Goal: Task Accomplishment & Management: Use online tool/utility

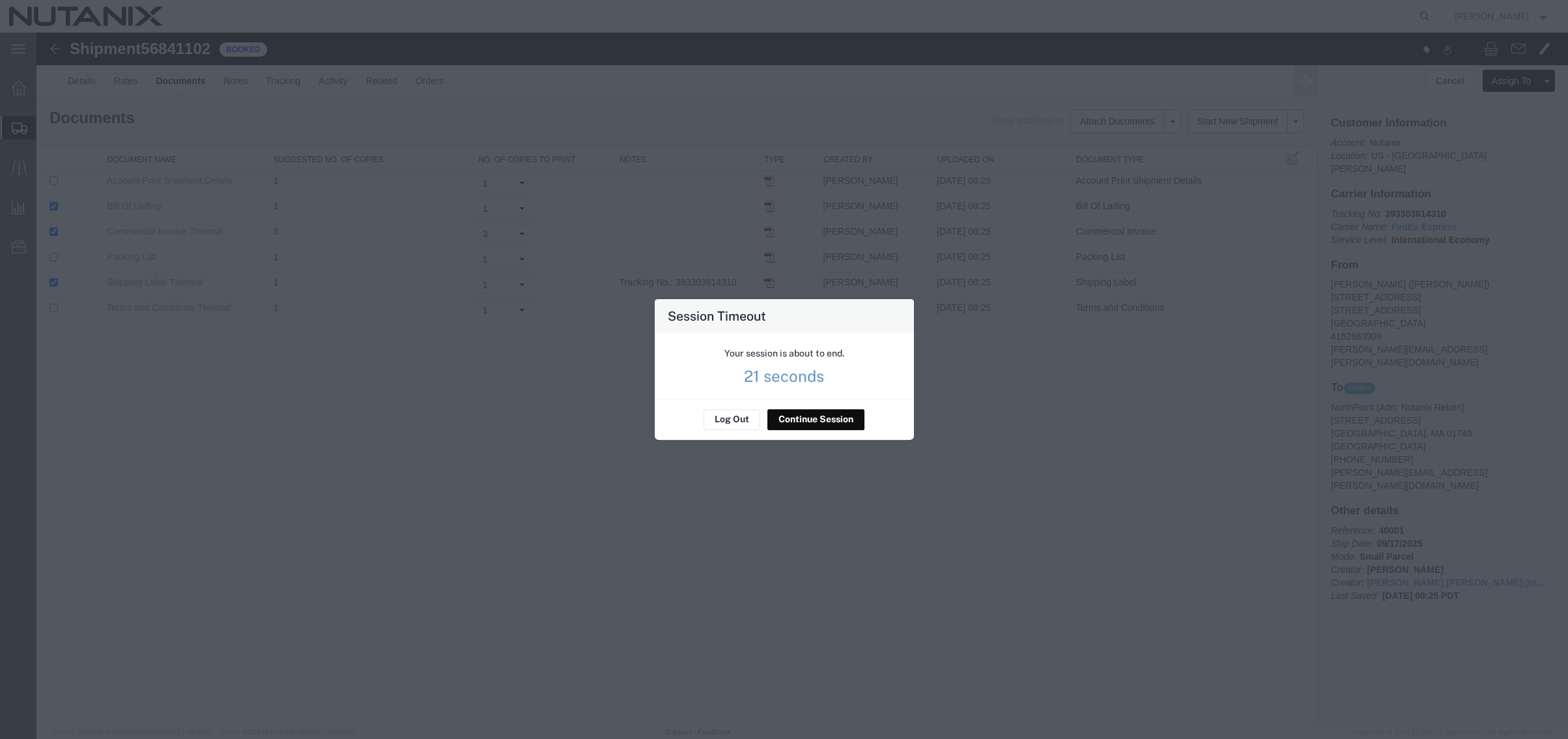
click at [799, 415] on button "Continue Session" at bounding box center [816, 419] width 97 height 21
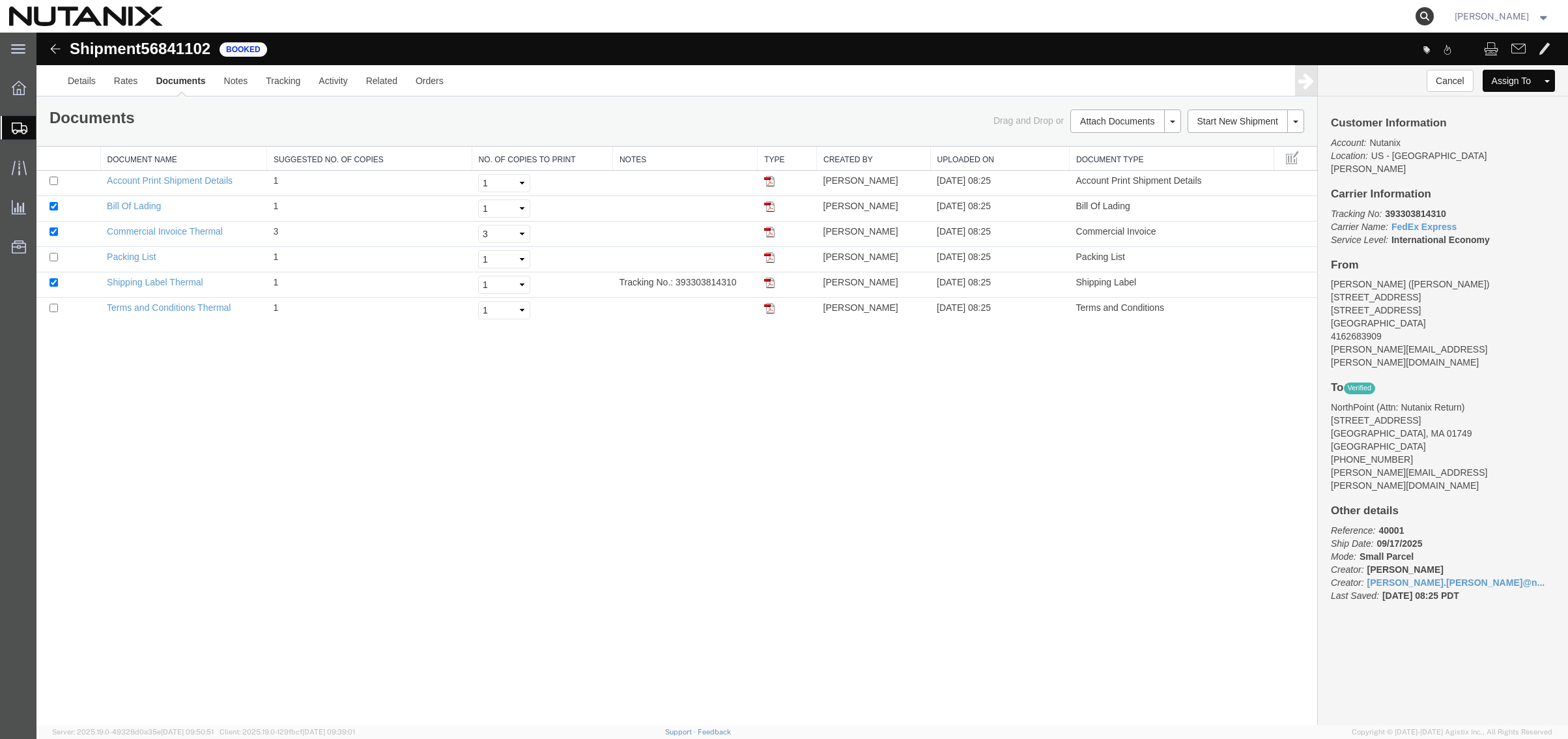
click at [1419, 10] on icon at bounding box center [1424, 16] width 18 height 18
click at [1208, 13] on input "search" at bounding box center [1217, 16] width 396 height 31
paste input "392008295565"
type input "392008295565"
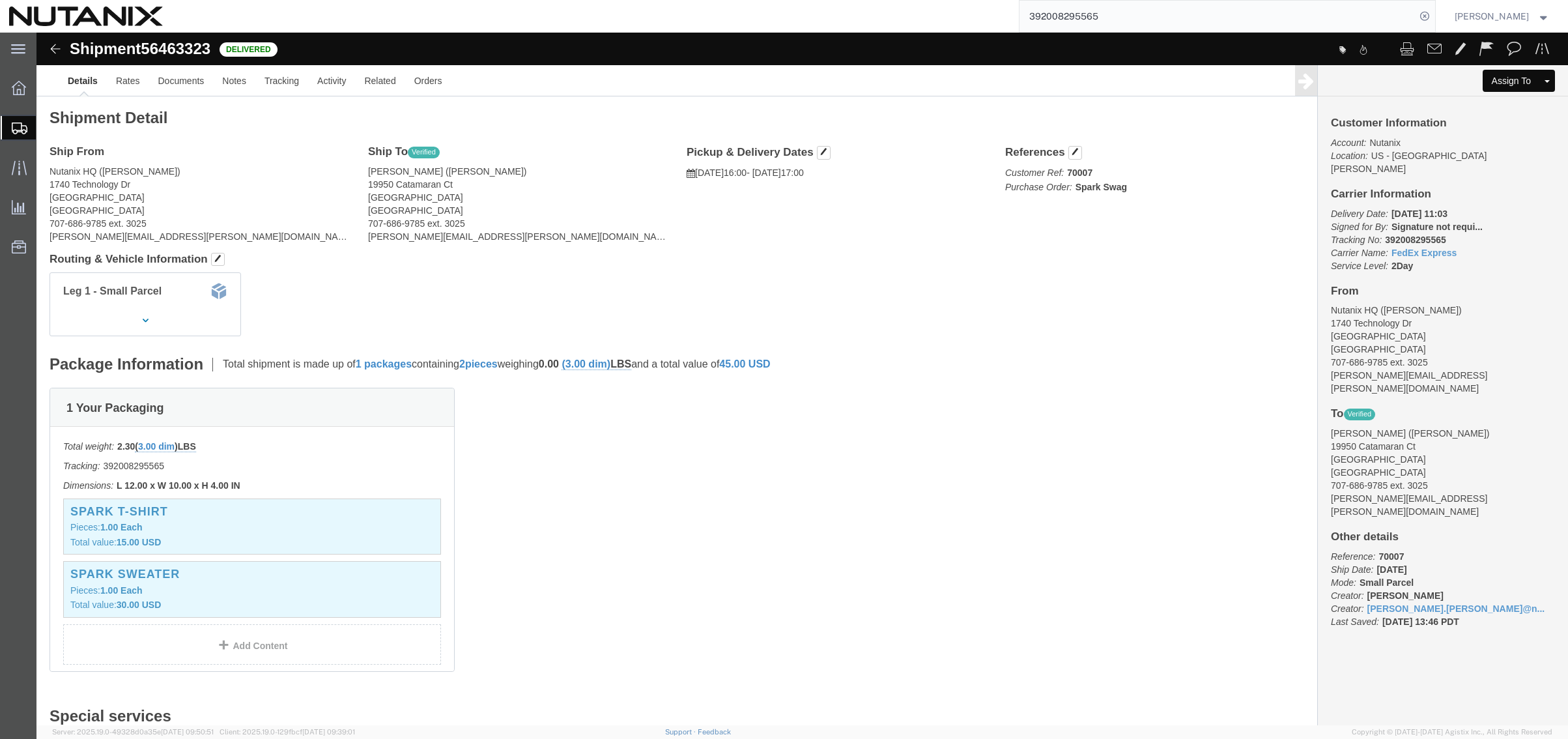
click div "Leg 1 - Small Parcel"
click link "Clone Shipment"
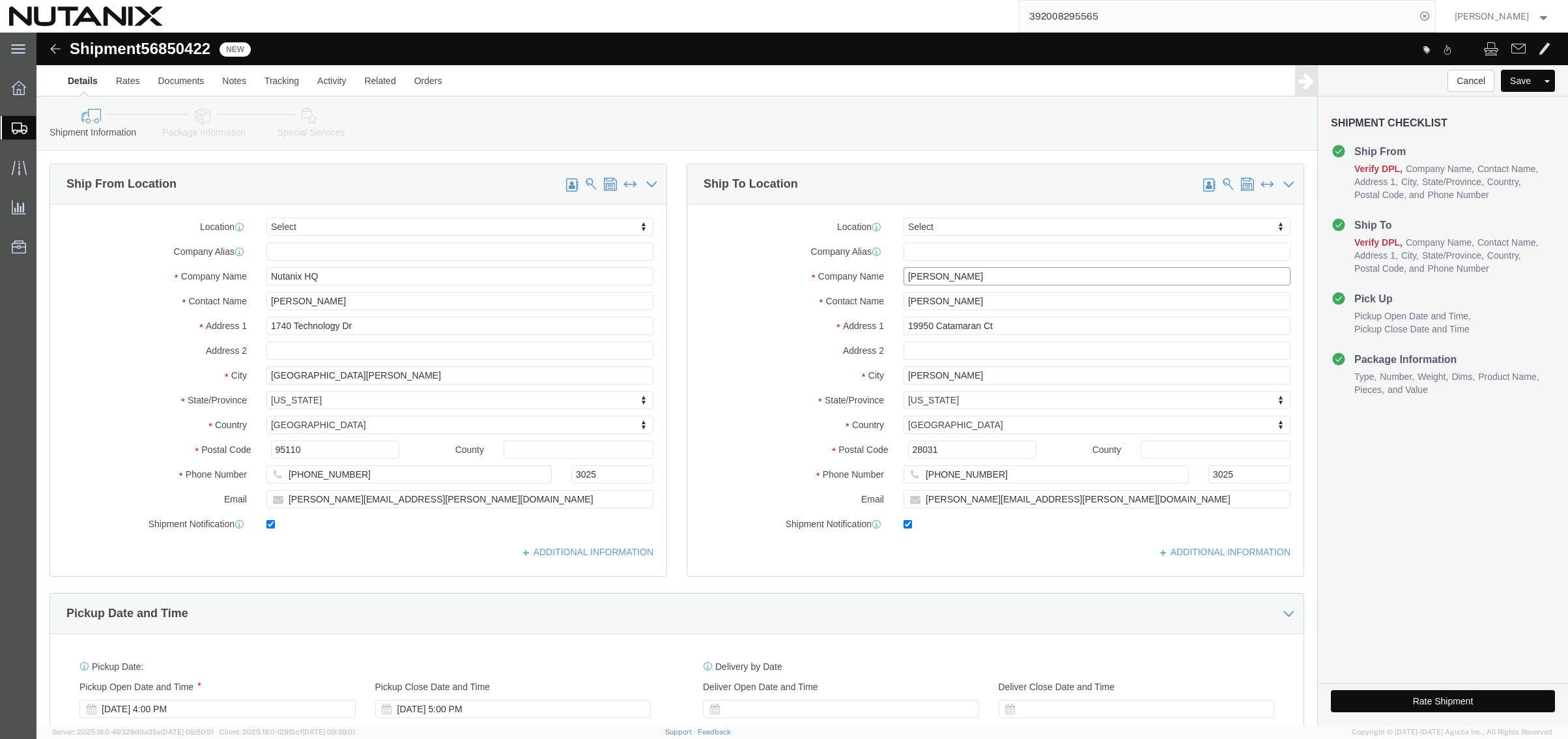
drag, startPoint x: 945, startPoint y: 245, endPoint x: 784, endPoint y: 233, distance: 161.4
click div "Location Select Select My Profile Location [GEOGRAPHIC_DATA] - [GEOGRAPHIC_DATA…"
paste input "[PERSON_NAME]"
type input "[PERSON_NAME]"
drag, startPoint x: 944, startPoint y: 264, endPoint x: 713, endPoint y: 253, distance: 231.3
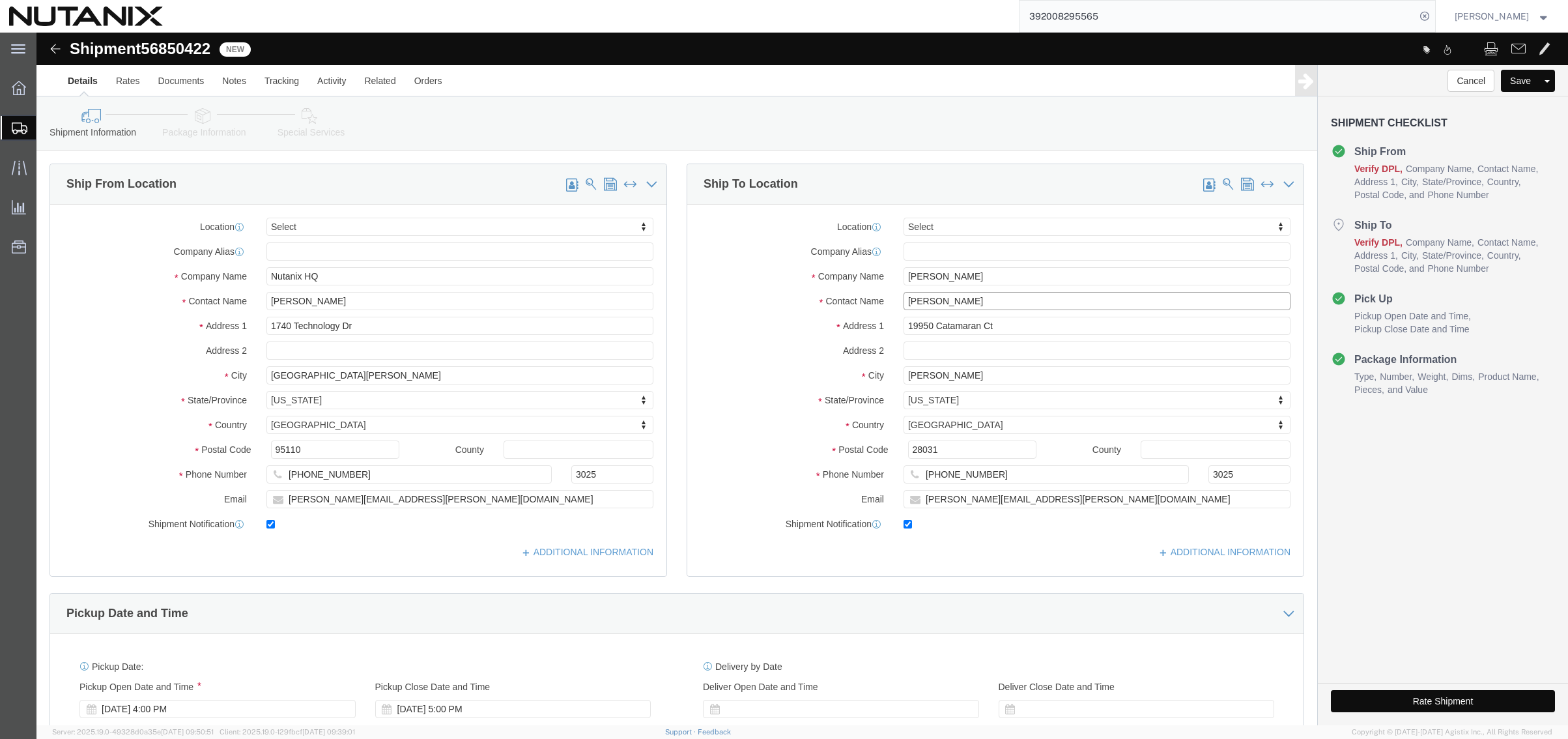
click div "Ship From Location Location Select Select My Profile Location [GEOGRAPHIC_DATA]…"
paste input "[PERSON_NAME]"
type input "[PERSON_NAME]"
drag, startPoint x: 987, startPoint y: 289, endPoint x: 700, endPoint y: 272, distance: 287.5
click div "Location Select Select My Profile Location [GEOGRAPHIC_DATA] - [GEOGRAPHIC_DATA…"
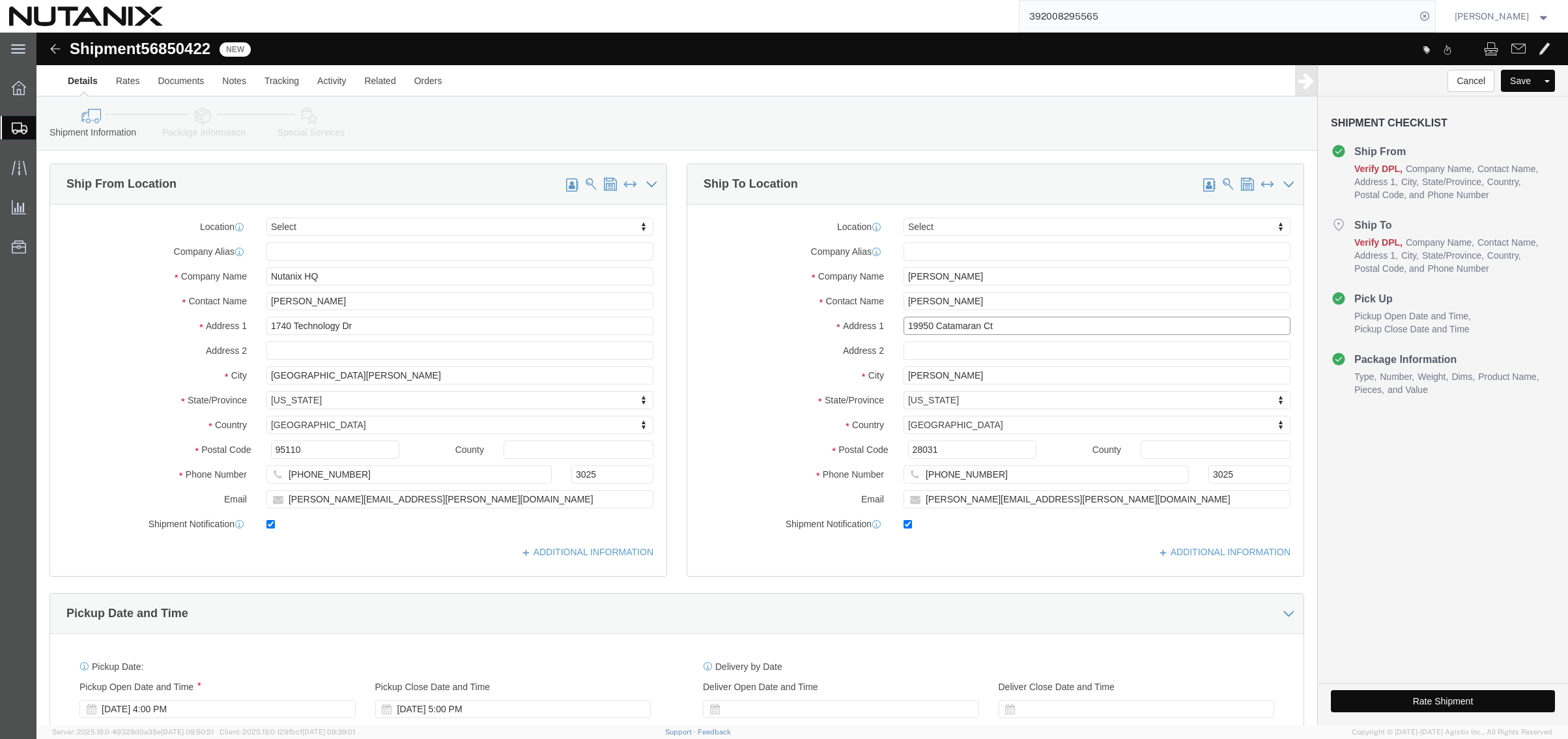
paste input "[STREET_ADDRESS][PERSON_NAME]"
type input "[STREET_ADDRESS][PERSON_NAME]"
drag, startPoint x: 947, startPoint y: 344, endPoint x: 671, endPoint y: 333, distance: 276.2
click div "City [PERSON_NAME]"
paste input "[GEOGRAPHIC_DATA]"
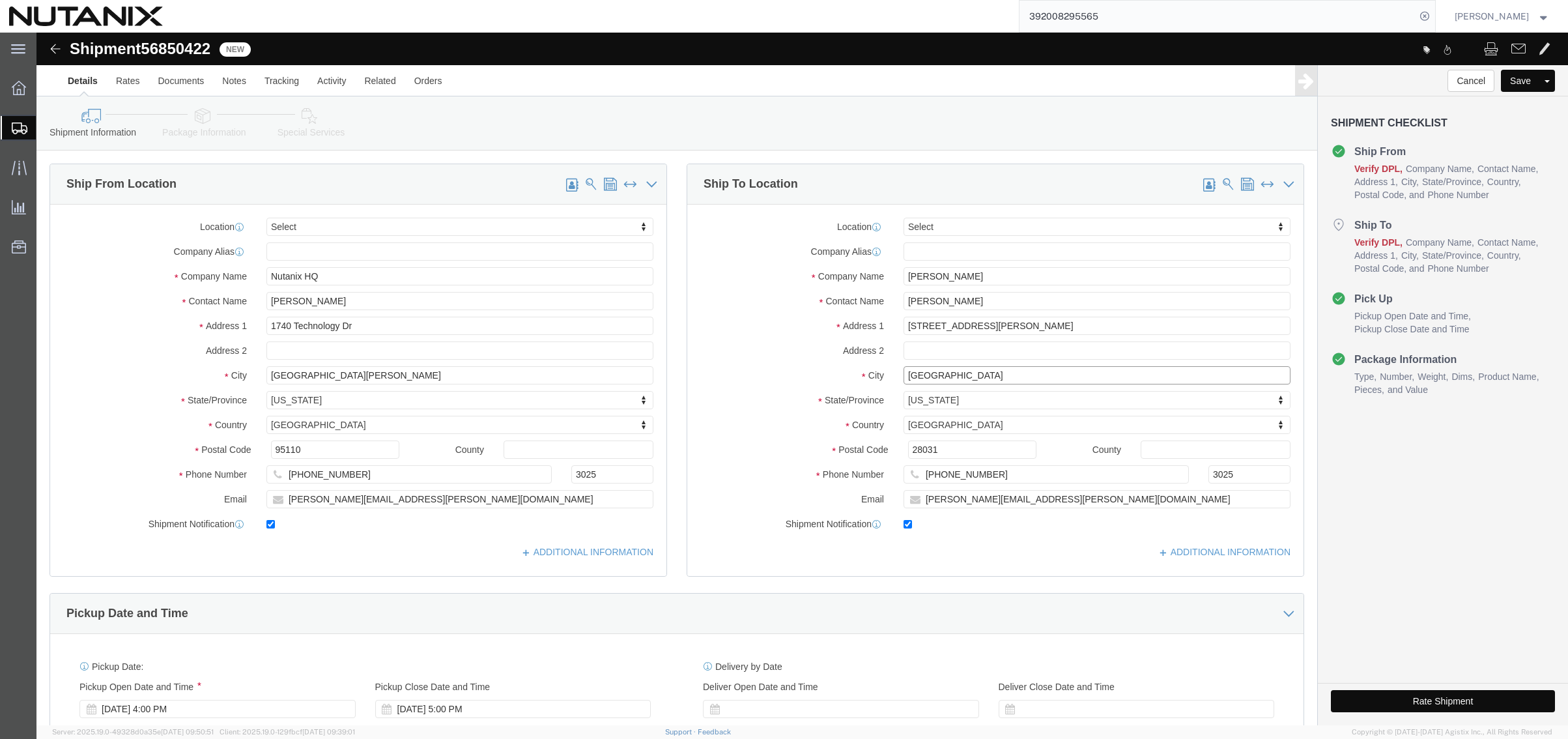
type input "[GEOGRAPHIC_DATA]"
type input "M"
type input "MAS"
select select "MA"
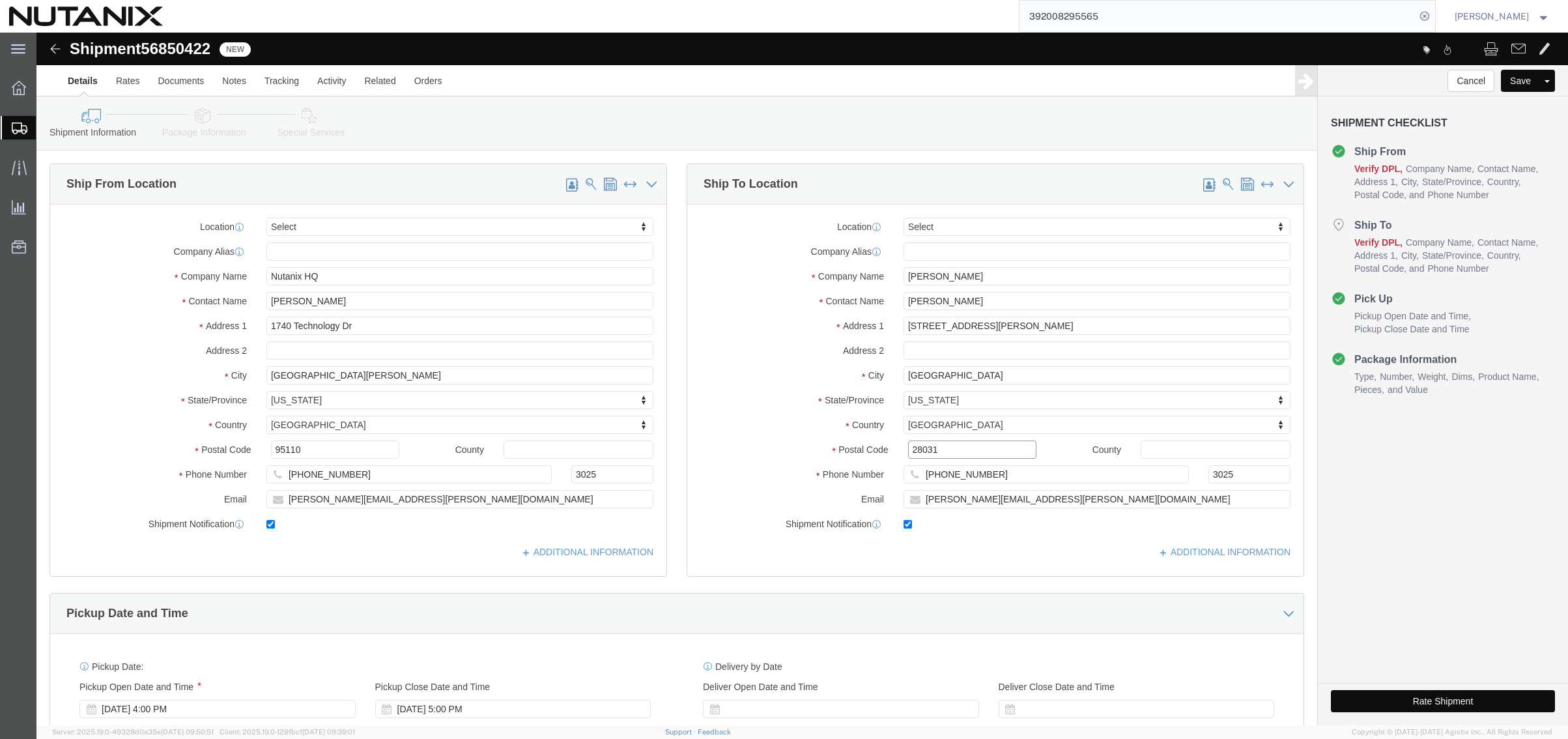
drag, startPoint x: 902, startPoint y: 417, endPoint x: 742, endPoint y: 397, distance: 161.2
click div "Location Select Select My Profile Location [GEOGRAPHIC_DATA] - [GEOGRAPHIC_DATA…"
paste input "0145"
type input "01451"
drag, startPoint x: 1014, startPoint y: 470, endPoint x: 594, endPoint y: 476, distance: 420.0
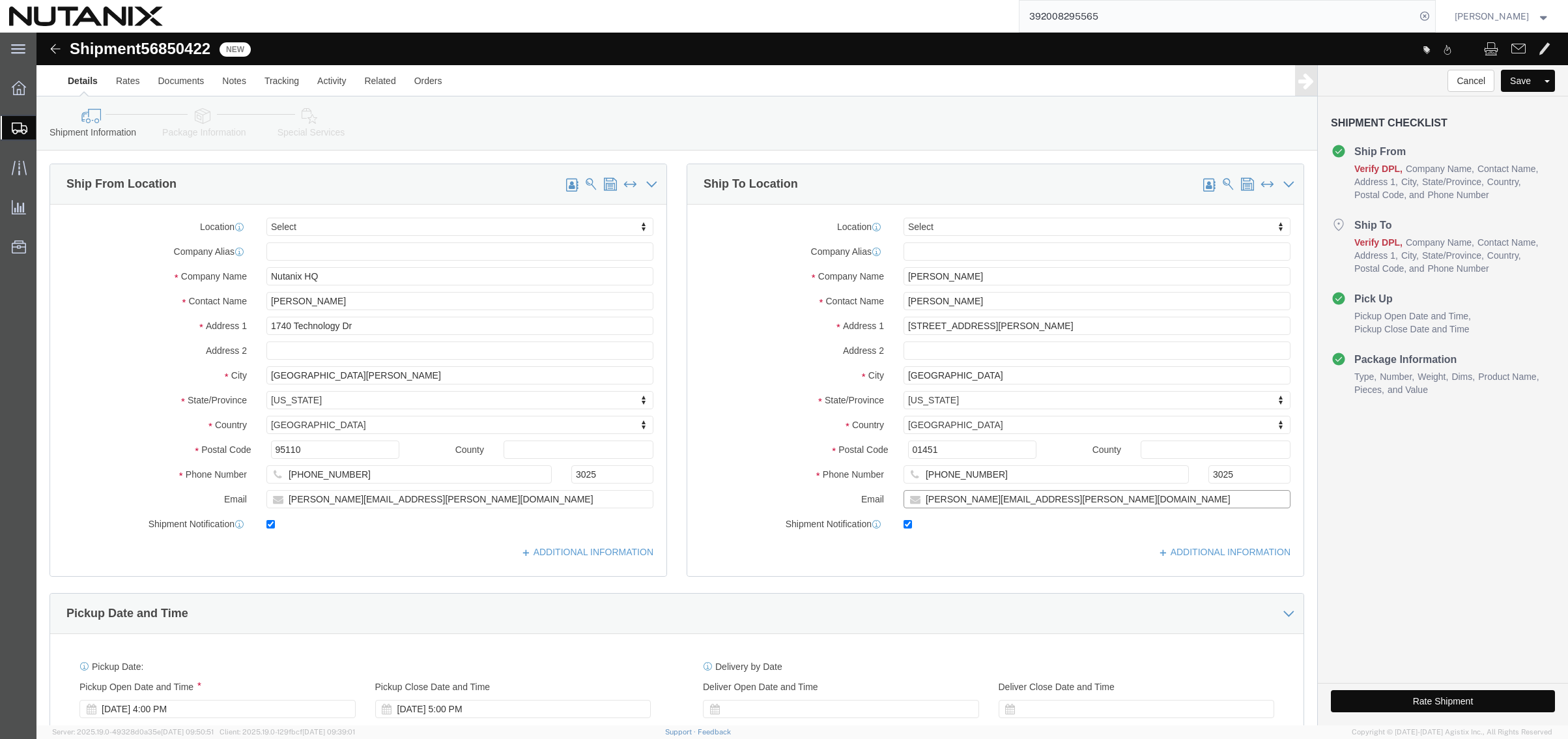
click div "Ship From Location Location Select Select My Profile Location [GEOGRAPHIC_DATA]…"
paste input "anya.kan"
type input "[EMAIL_ADDRESS][PERSON_NAME][DOMAIN_NAME]"
drag, startPoint x: 979, startPoint y: 449, endPoint x: 740, endPoint y: 431, distance: 239.7
click div "Phone Number [PHONE_NUMBER] 3025"
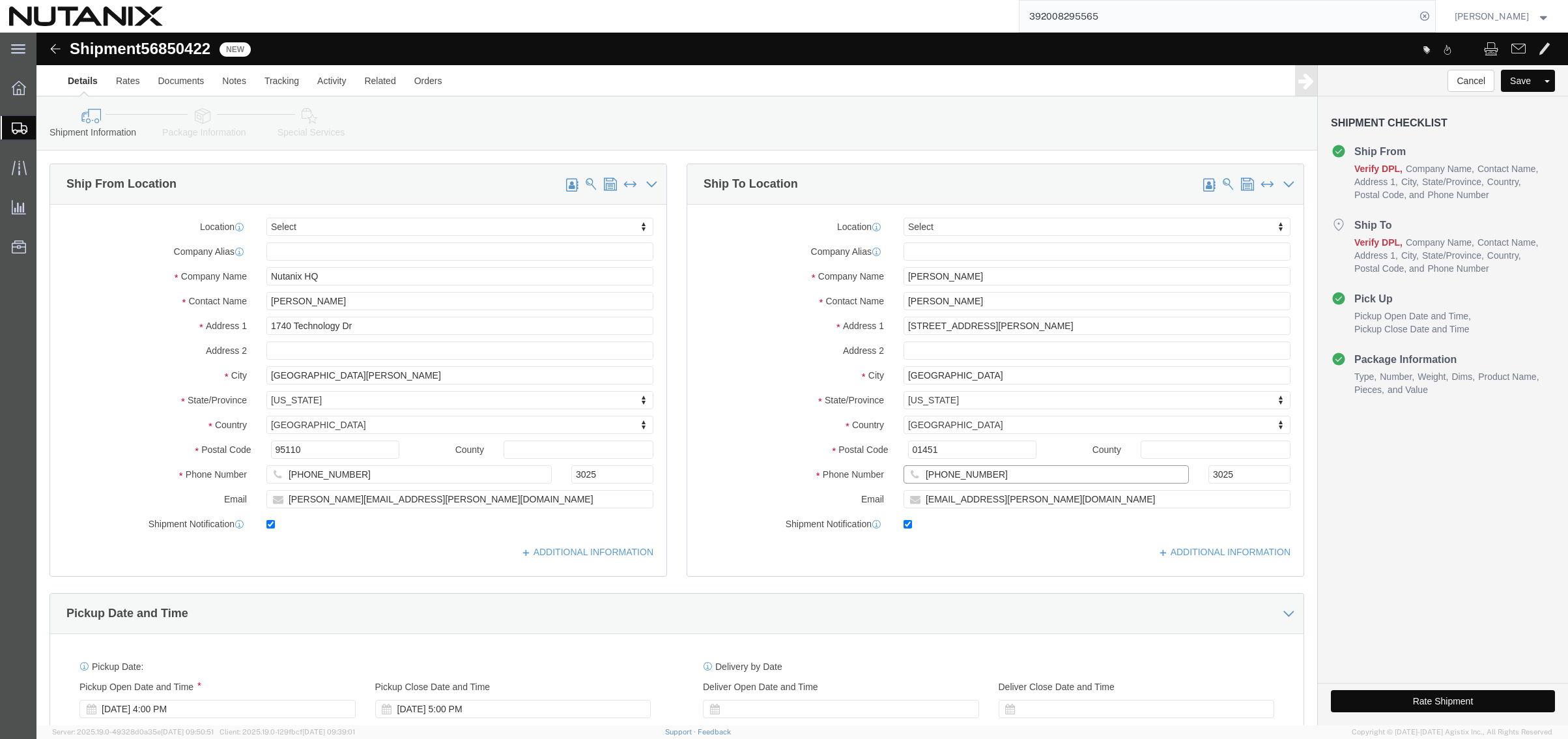
paste input "[PHONE_NUMBER]"
click input "[PHONE_NUMBER]"
type input "[PHONE_NUMBER]"
click div "Ship To Location Location Select Select My Profile Location [GEOGRAPHIC_DATA] -…"
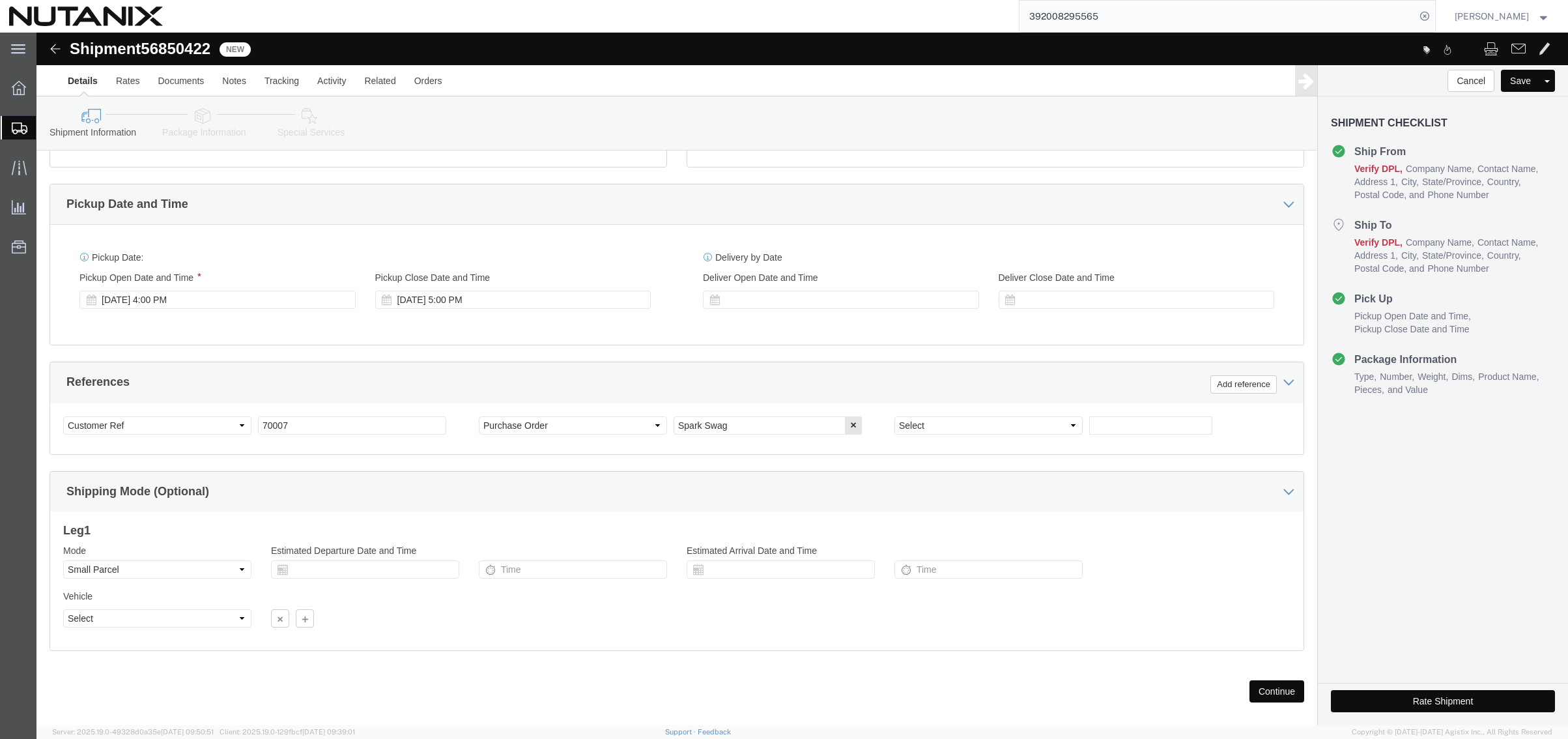
scroll to position [427, 0]
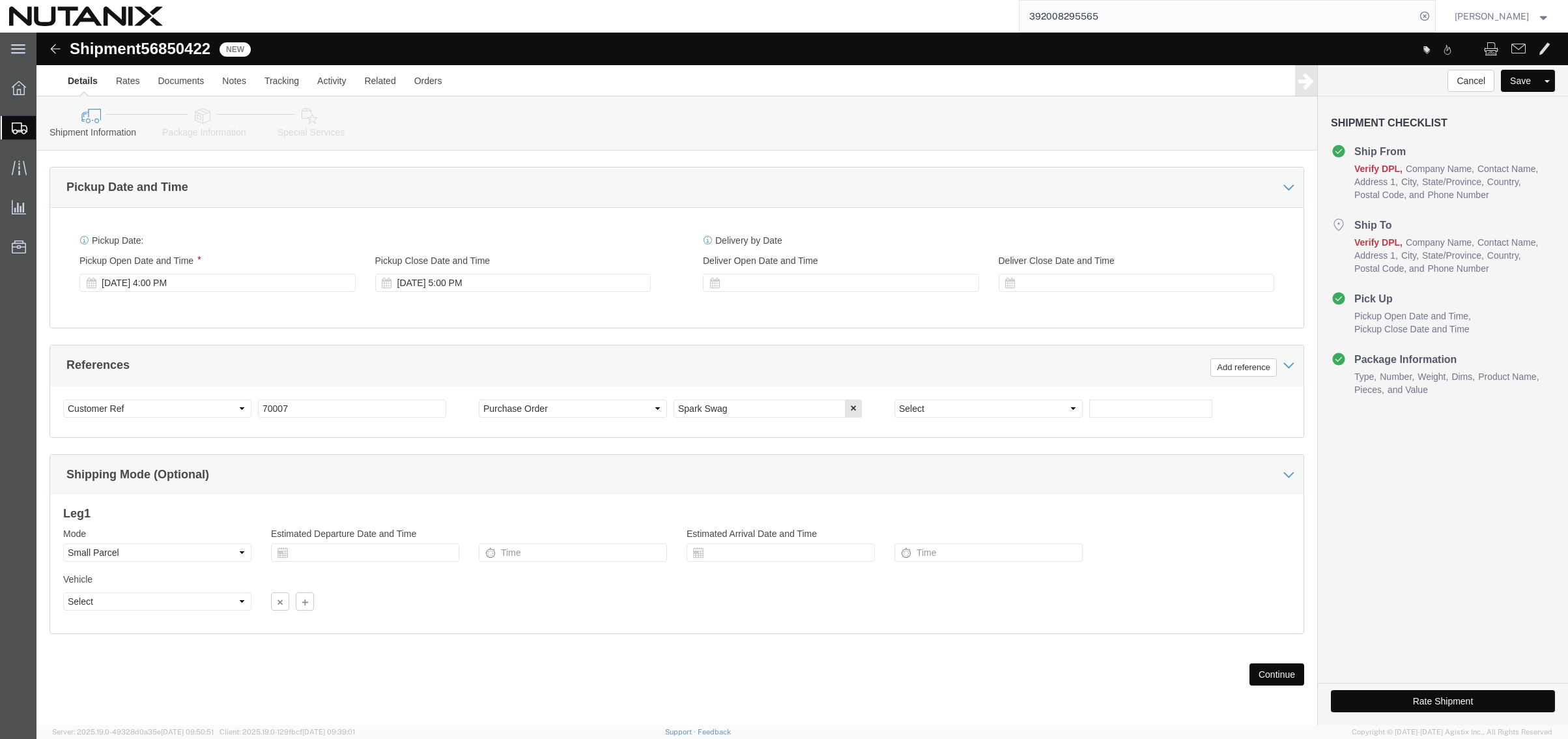
click button "Continue"
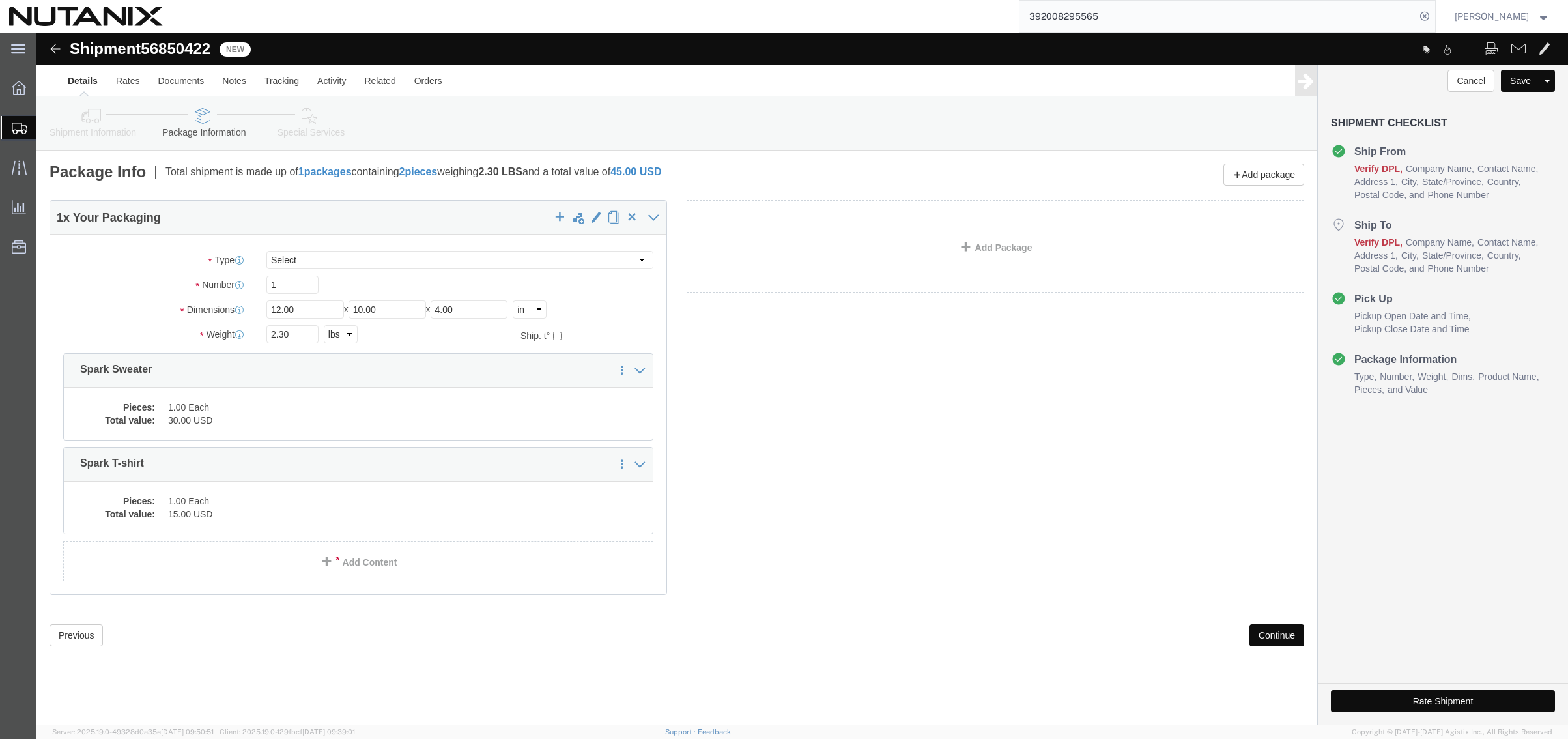
click button "Continue"
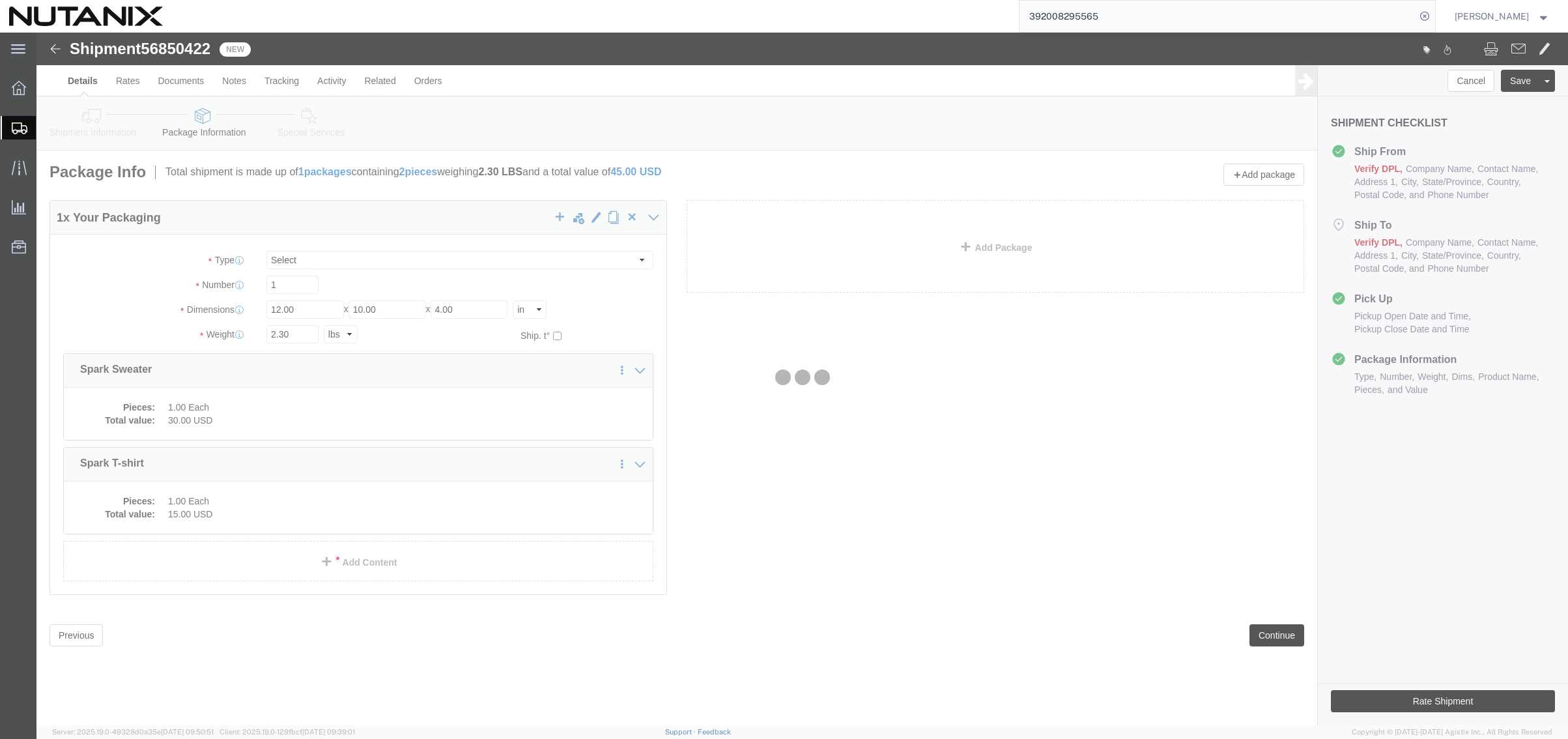
select select
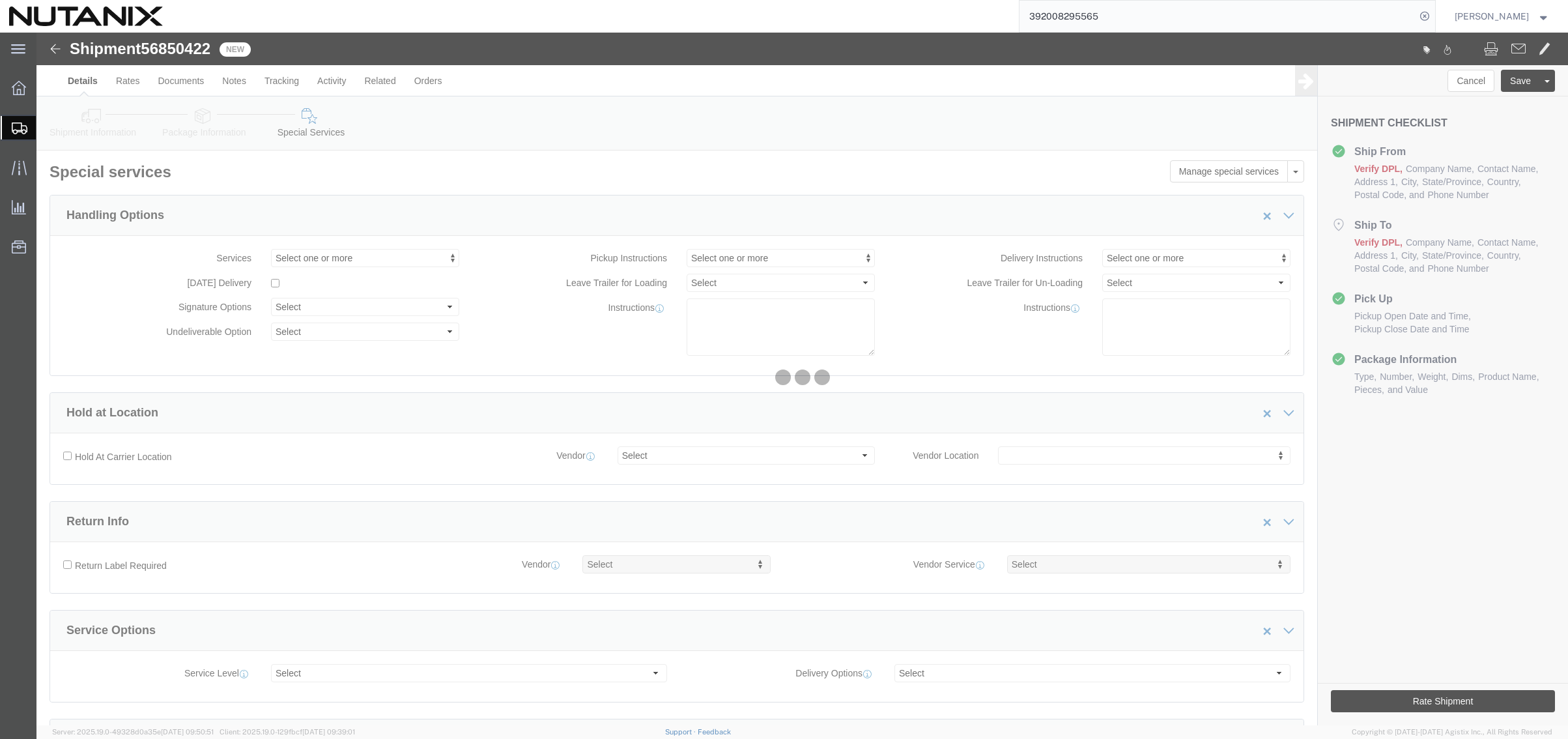
select select "COSTCENTER"
select select "48694"
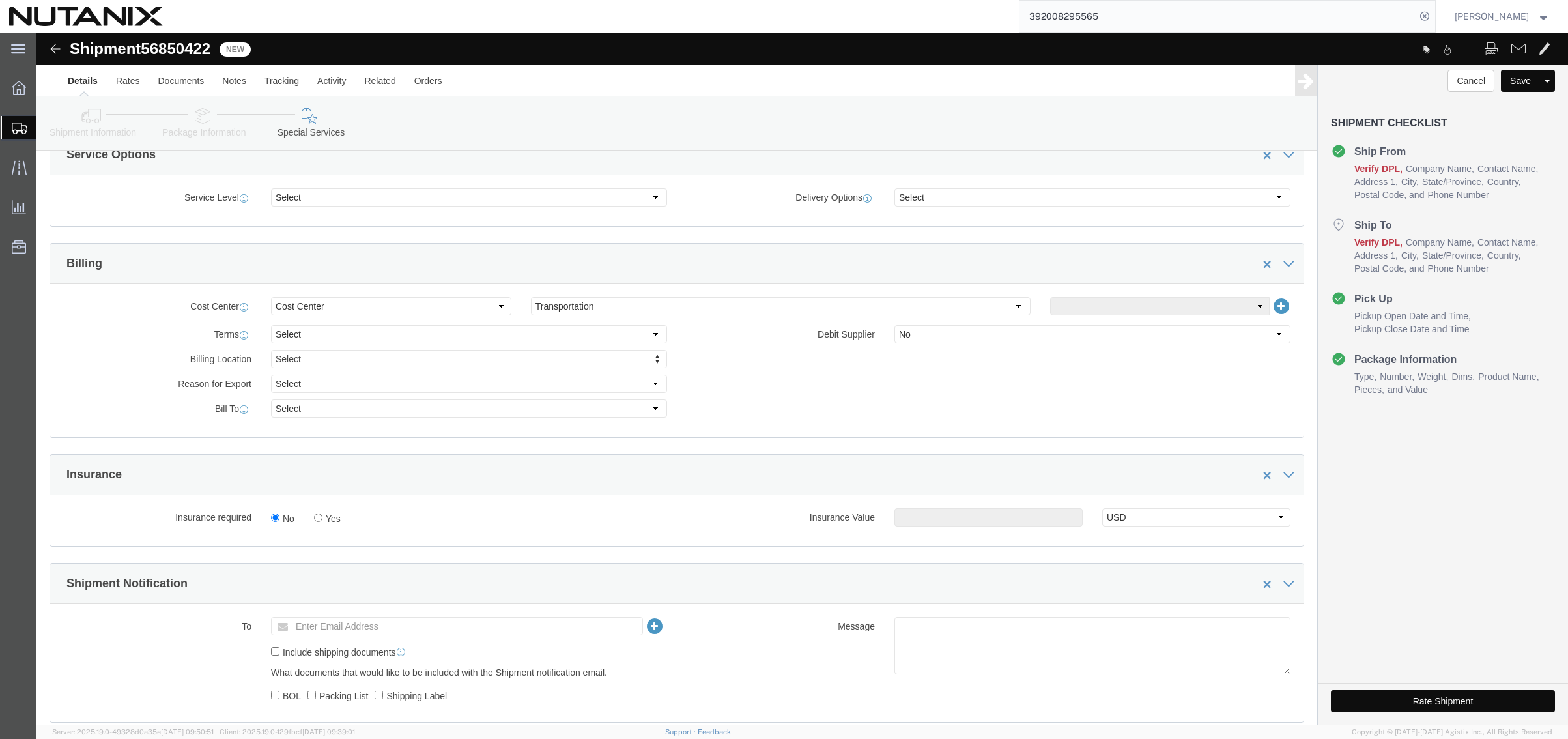
scroll to position [522, 0]
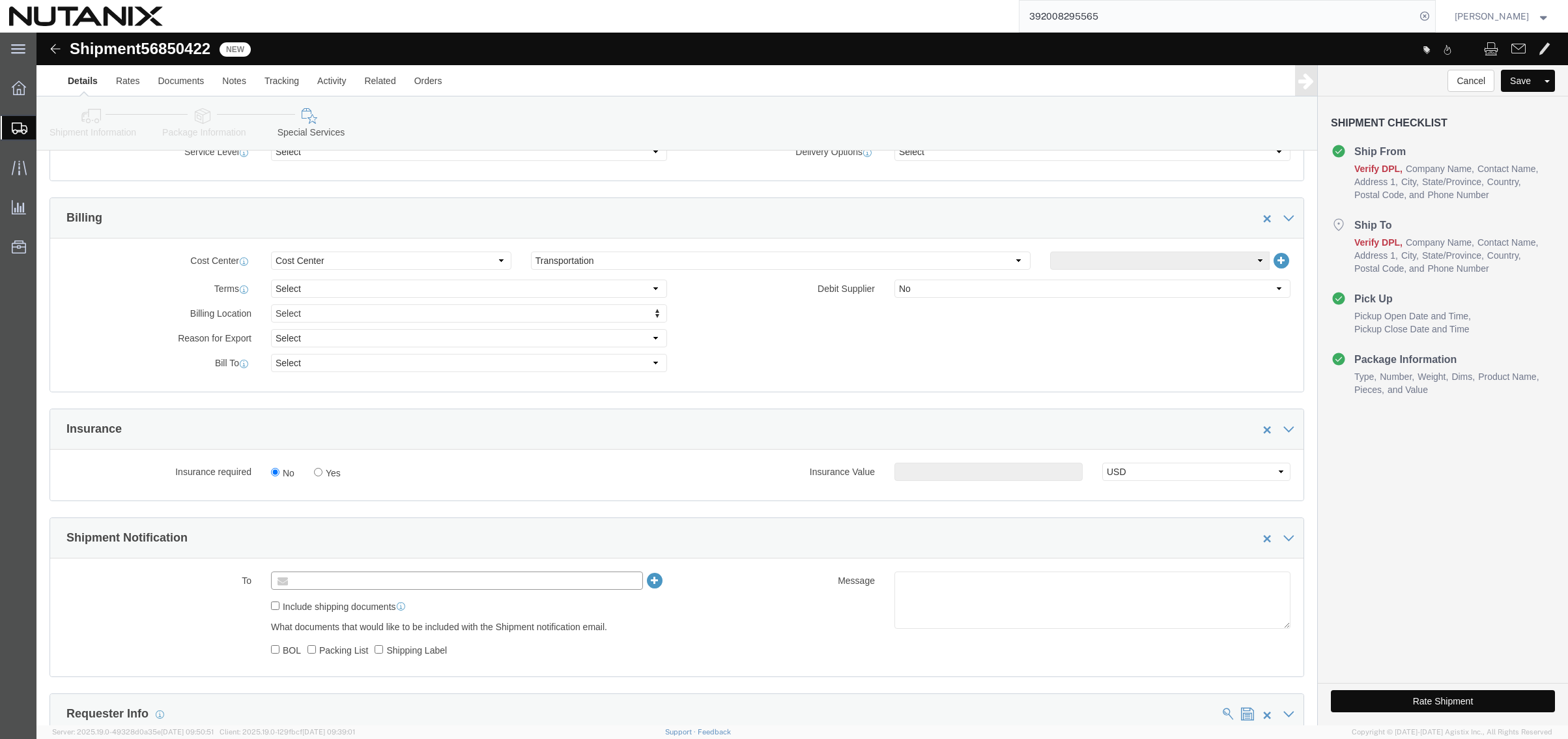
click input "text"
paste input "[PERSON_NAME][EMAIL_ADDRESS][PERSON_NAME][DOMAIN_NAME]"
type input "[PERSON_NAME][EMAIL_ADDRESS][PERSON_NAME][DOMAIN_NAME]"
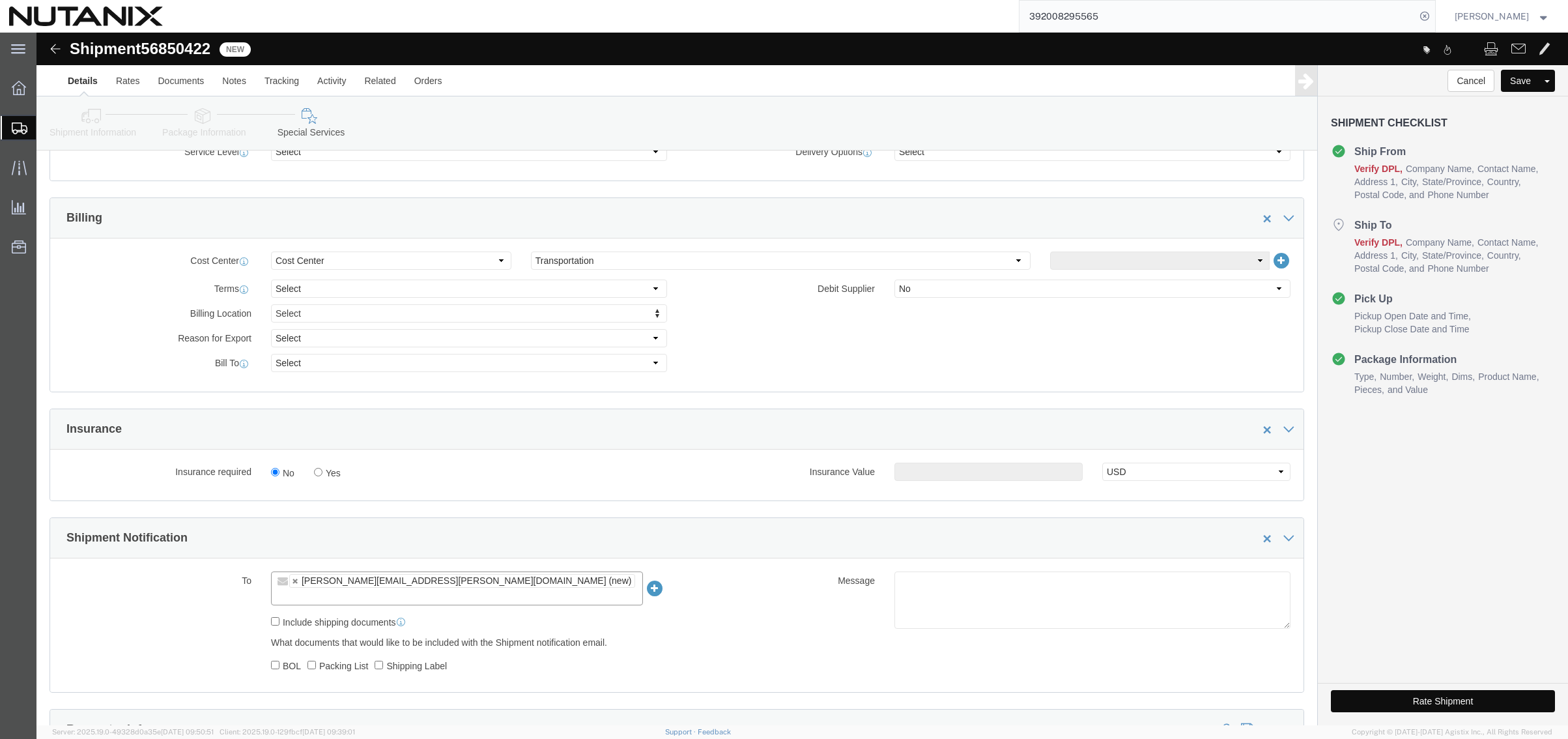
click button "Rate Shipment"
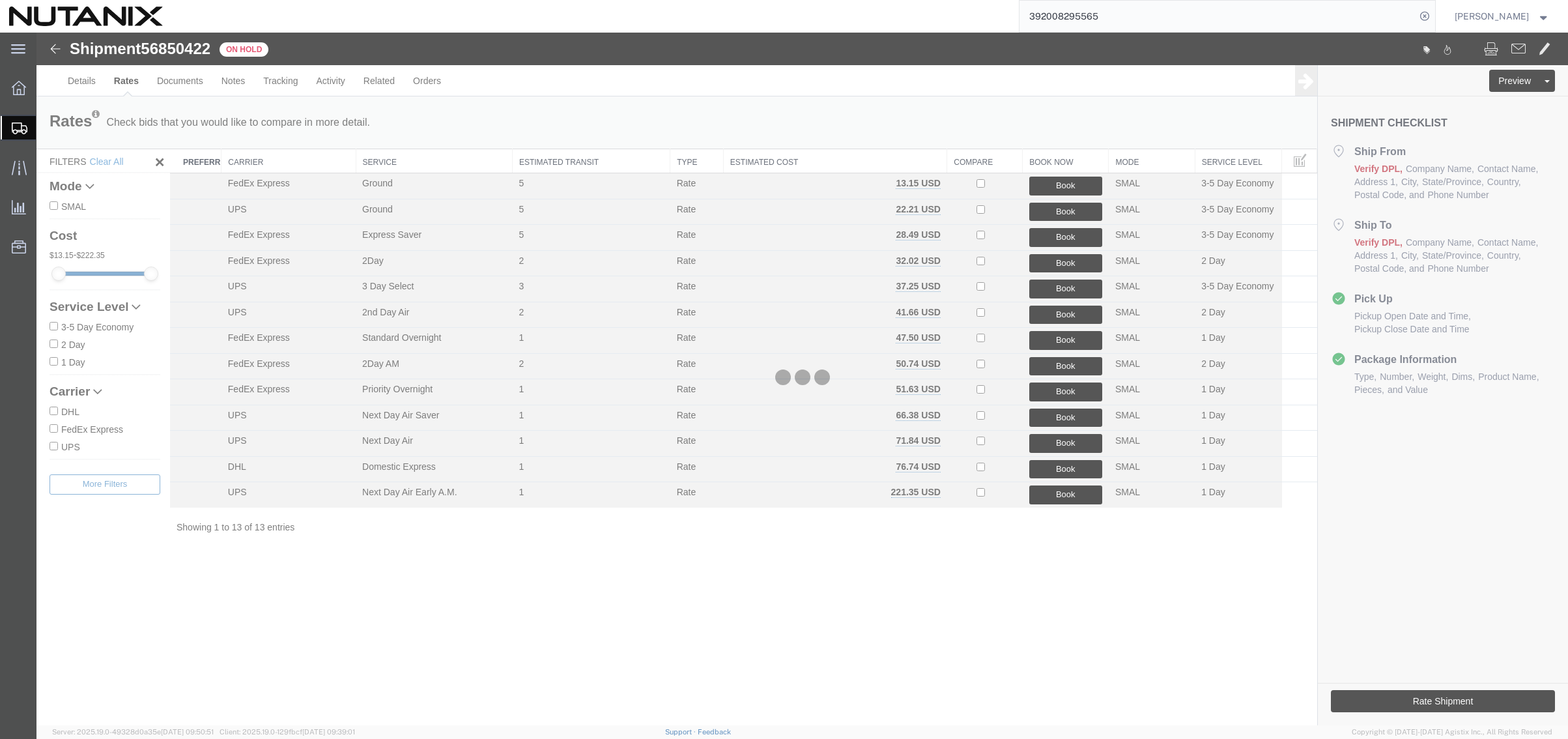
scroll to position [0, 0]
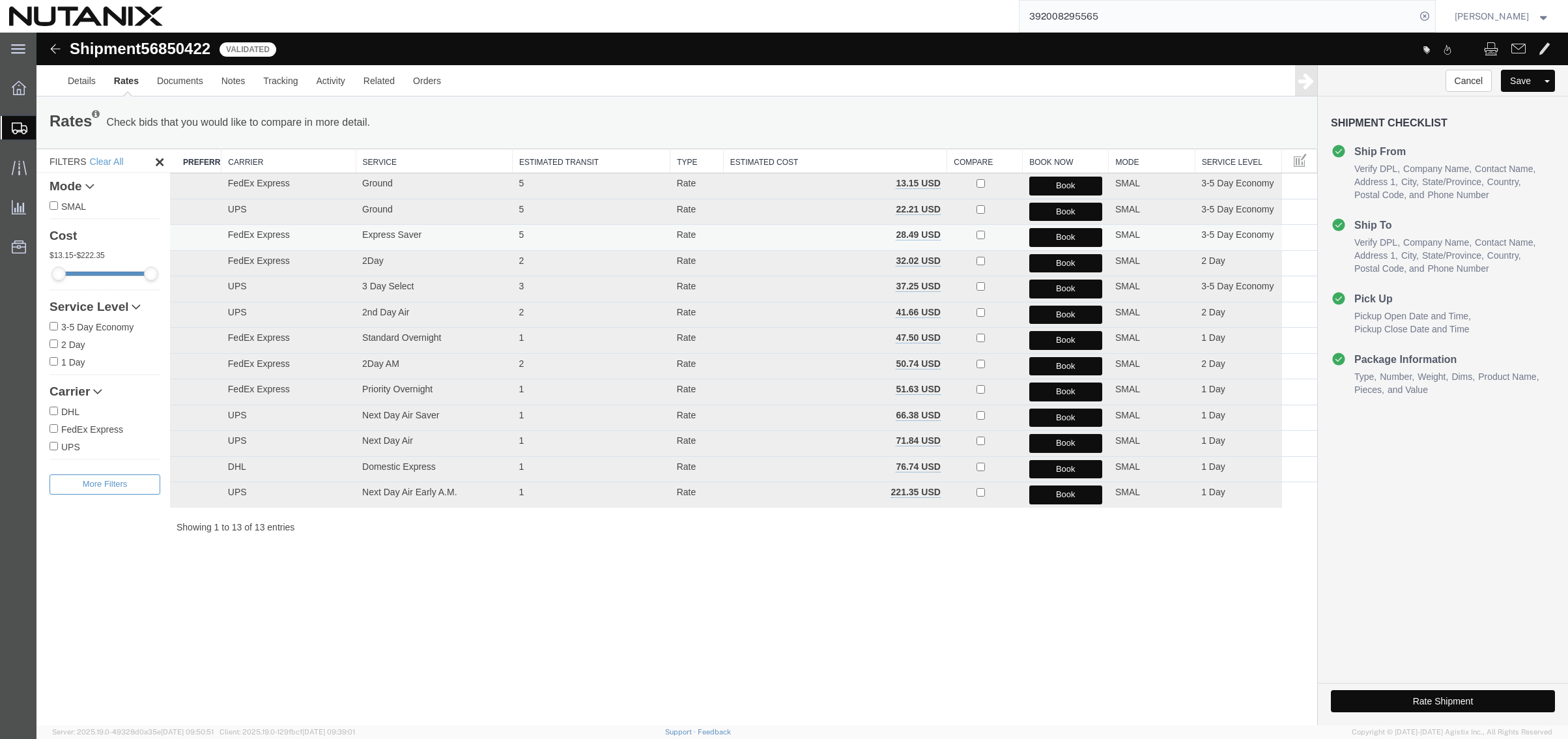
click at [1063, 236] on button "Book" at bounding box center [1065, 237] width 73 height 19
